Goal: Task Accomplishment & Management: Manage account settings

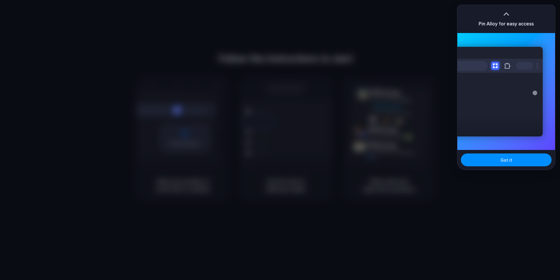
click at [507, 12] on div at bounding box center [506, 14] width 9 height 9
click at [499, 160] on button "Got it" at bounding box center [506, 159] width 91 height 13
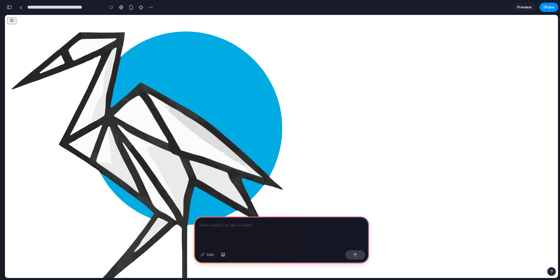
click at [13, 8] on button "button" at bounding box center [9, 7] width 9 height 9
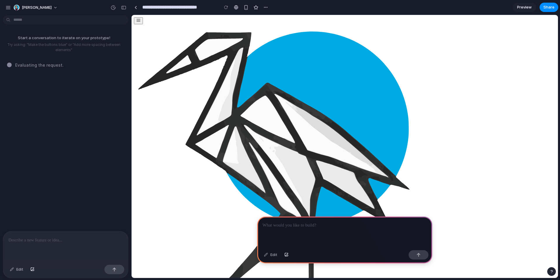
click at [79, 241] on p at bounding box center [65, 239] width 114 height 7
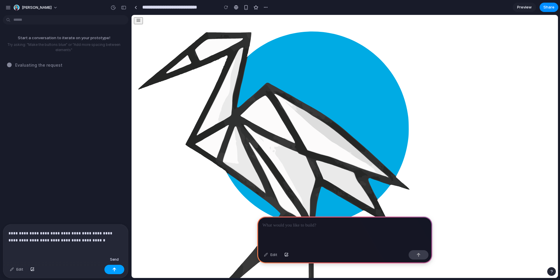
click at [111, 268] on button "button" at bounding box center [114, 268] width 20 height 9
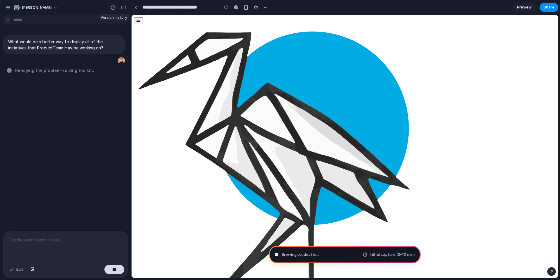
click at [113, 9] on div "button" at bounding box center [113, 7] width 5 height 5
click at [113, 9] on div "No version history yet" at bounding box center [280, 140] width 560 height 280
click at [55, 6] on button "[PERSON_NAME]" at bounding box center [35, 7] width 49 height 9
click at [47, 29] on span "Invite members" at bounding box center [36, 30] width 28 height 6
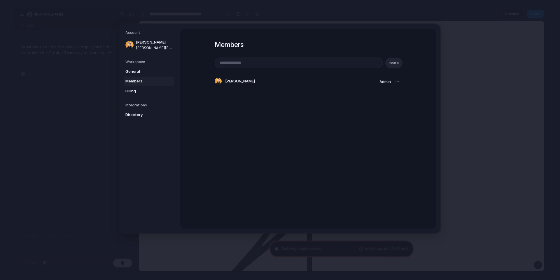
click at [263, 63] on input "email" at bounding box center [299, 63] width 168 height 10
click at [265, 62] on input "email" at bounding box center [299, 63] width 168 height 10
type input "**********"
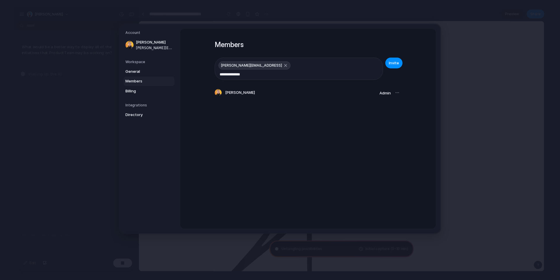
type input "**********"
click at [396, 65] on span "Invite" at bounding box center [394, 63] width 10 height 6
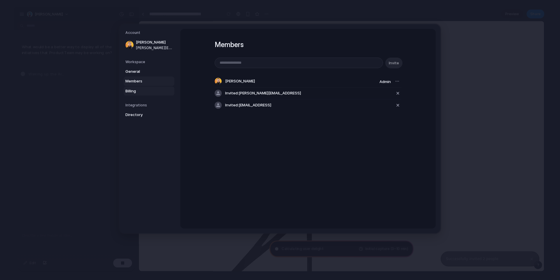
click at [137, 90] on span "Billing" at bounding box center [143, 91] width 37 height 6
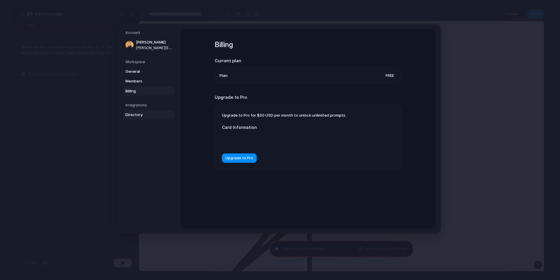
click at [145, 113] on span "Directory" at bounding box center [143, 115] width 37 height 6
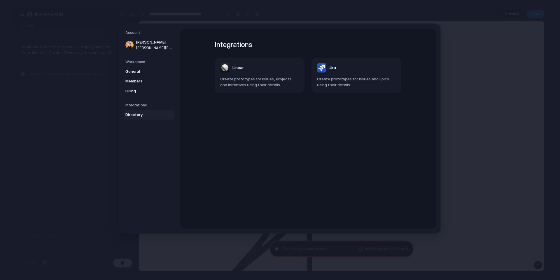
click at [360, 80] on span "Create prototypes for Issues and Epics using their details" at bounding box center [356, 81] width 79 height 11
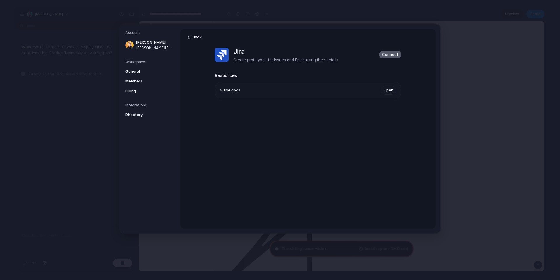
click at [393, 52] on span "Connect" at bounding box center [390, 55] width 16 height 6
click at [325, 67] on div "Back Jira Create prototypes for Issues and Epics using their details Resources …" at bounding box center [308, 77] width 187 height 96
click at [389, 89] on link "Open" at bounding box center [389, 90] width 16 height 9
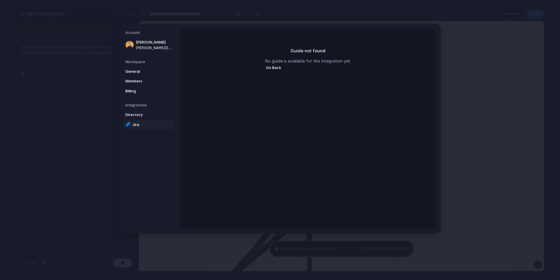
click at [271, 67] on button "Go Back" at bounding box center [273, 68] width 17 height 8
click at [147, 115] on span "Directory" at bounding box center [143, 115] width 37 height 6
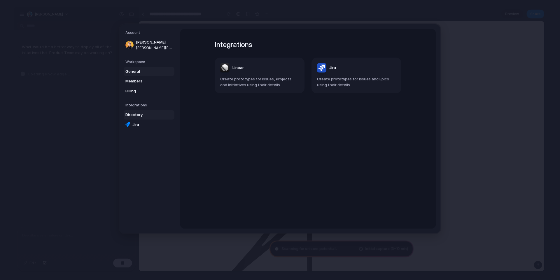
click at [132, 73] on span "General" at bounding box center [143, 72] width 37 height 6
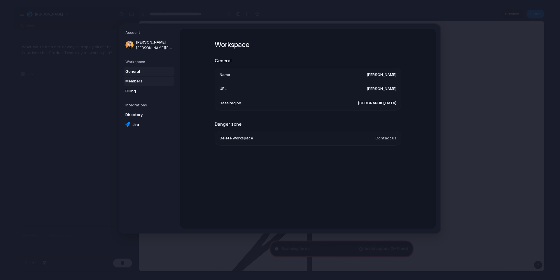
click at [137, 81] on span "Members" at bounding box center [143, 81] width 37 height 6
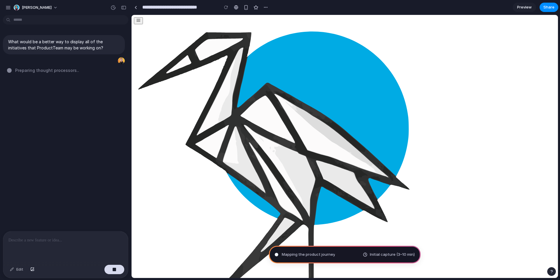
click at [40, 41] on p "What would be a better way to display all of the initiatives that ProductTeam m…" at bounding box center [63, 45] width 111 height 12
copy div "What would be a better way to display all of the initiatives that ProductTeam m…"
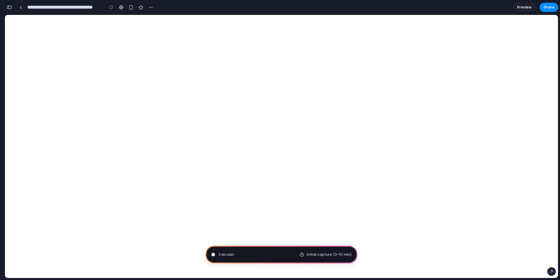
type input "**********"
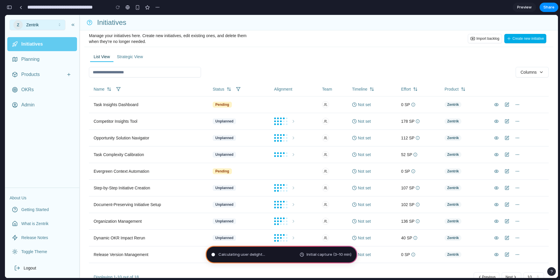
click at [227, 254] on span "Calculating user delight ..." at bounding box center [242, 254] width 47 height 6
click at [6, 6] on button "button" at bounding box center [9, 7] width 9 height 9
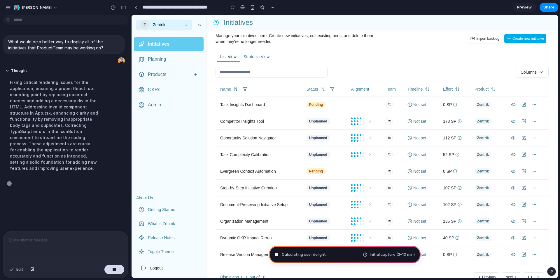
click at [86, 143] on div "Fixing critical rendering issues for the application, ensuring a proper React r…" at bounding box center [53, 125] width 97 height 99
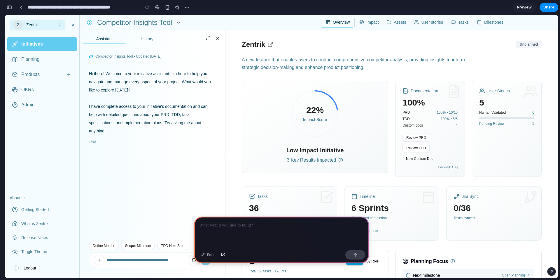
scroll to position [0, 5]
click at [10, 9] on button "button" at bounding box center [9, 7] width 9 height 9
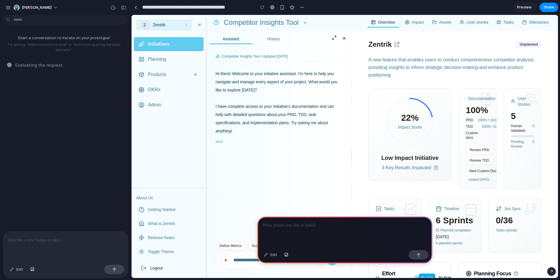
scroll to position [0, 0]
click at [34, 72] on div "Start a conversation to iterate on your prototype! Try asking: "Make the button…" at bounding box center [64, 124] width 128 height 213
click at [46, 15] on body "**********" at bounding box center [280, 140] width 560 height 280
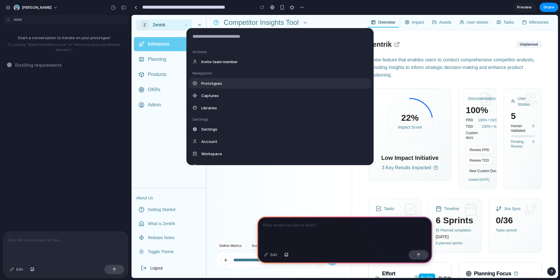
click at [227, 81] on div "Prototypes" at bounding box center [279, 83] width 183 height 11
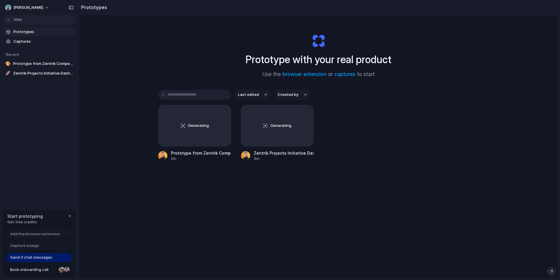
click at [273, 64] on h1 "Prototype with your real product" at bounding box center [319, 59] width 146 height 15
click at [36, 65] on span "Prototype from Zentrik Competitor Insights Tool" at bounding box center [43, 64] width 60 height 6
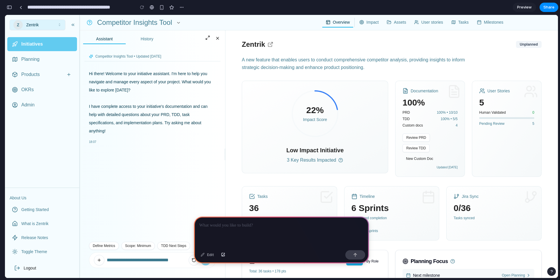
click at [11, 7] on div "button" at bounding box center [9, 7] width 5 height 4
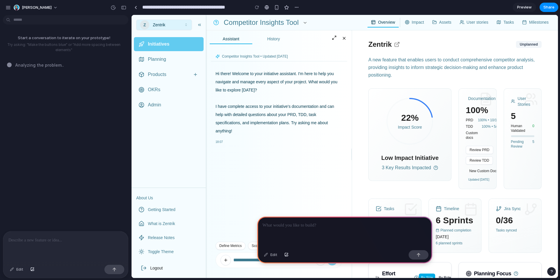
click at [288, 56] on span "Competitor Insights Tool • Updated 8/14/2025" at bounding box center [255, 56] width 66 height 5
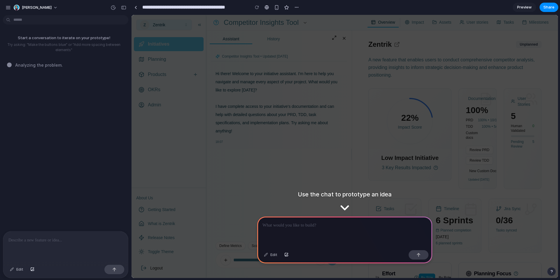
click at [169, 51] on nav "Initiatives Planning Products OKRs Admin" at bounding box center [169, 74] width 74 height 79
click at [357, 222] on p at bounding box center [345, 224] width 165 height 7
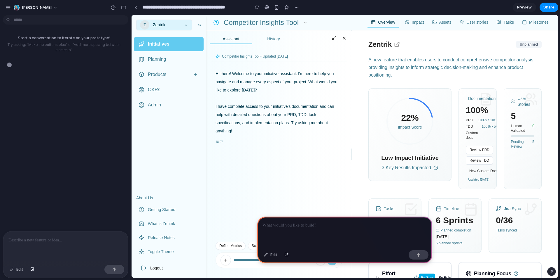
click at [321, 226] on p at bounding box center [345, 224] width 165 height 7
paste div
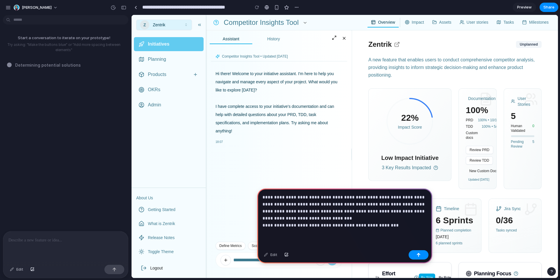
click at [329, 196] on p "**********" at bounding box center [345, 210] width 165 height 35
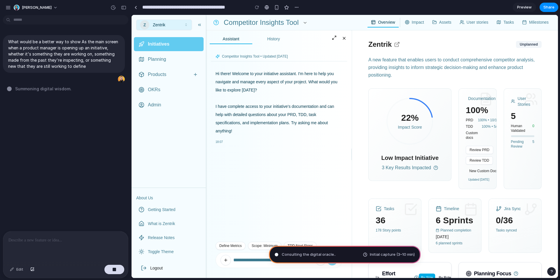
type input "**********"
